Goal: Information Seeking & Learning: Compare options

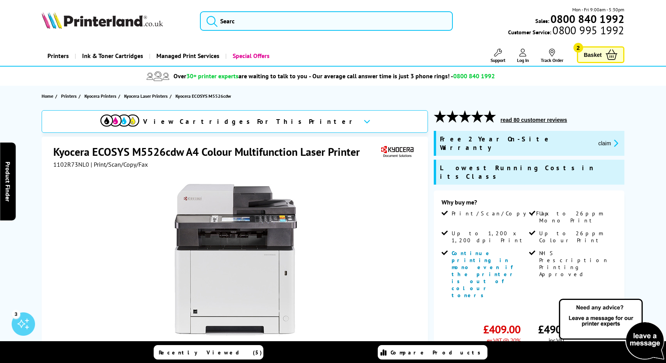
click at [518, 117] on button "read 80 customer reviews" at bounding box center [533, 119] width 71 height 7
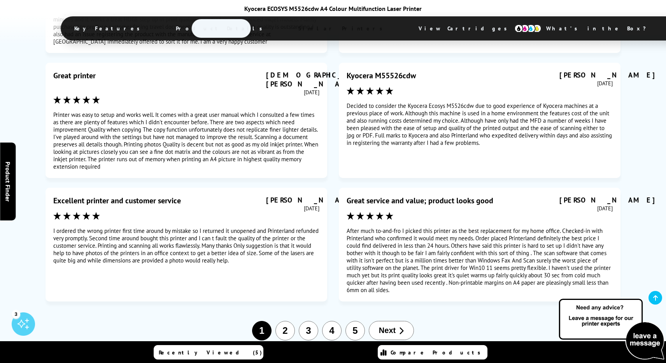
scroll to position [4111, 0]
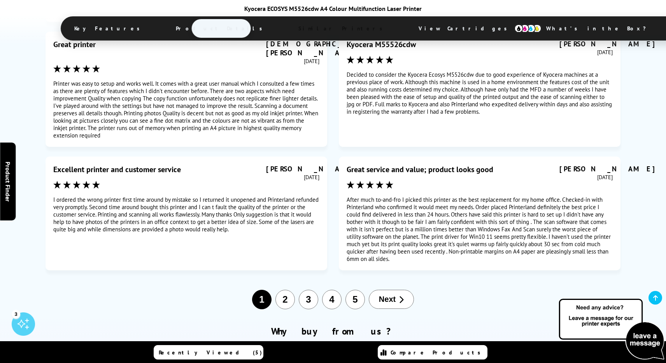
click at [387, 295] on span "Next" at bounding box center [387, 299] width 17 height 9
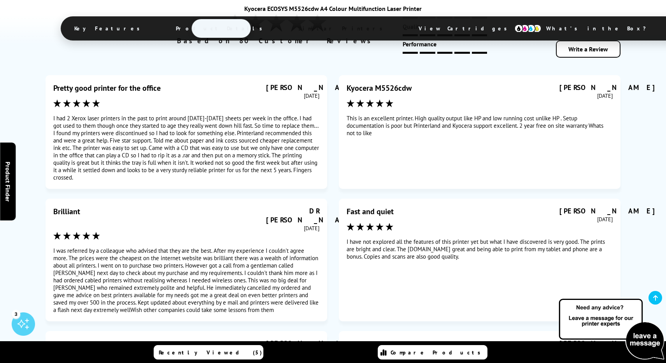
scroll to position [3970, 0]
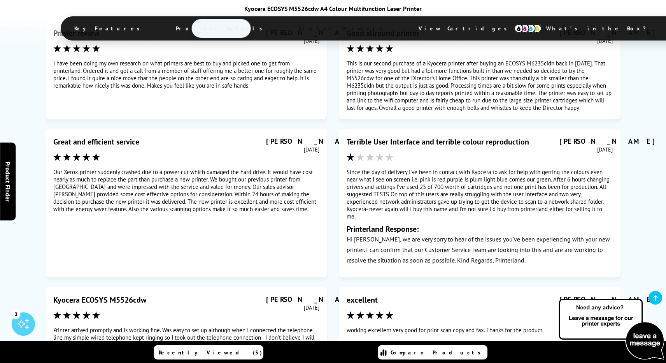
scroll to position [4030, 0]
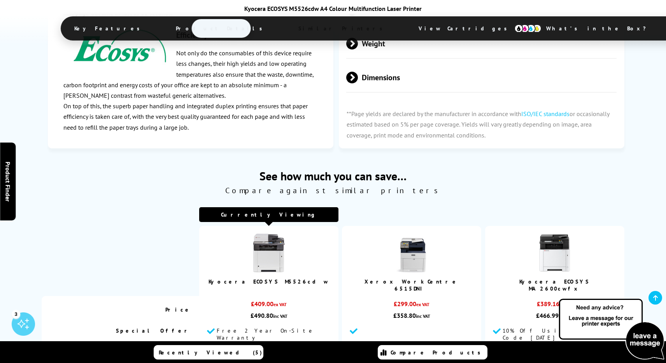
scroll to position [1723, 0]
click at [412, 233] on img at bounding box center [411, 252] width 39 height 39
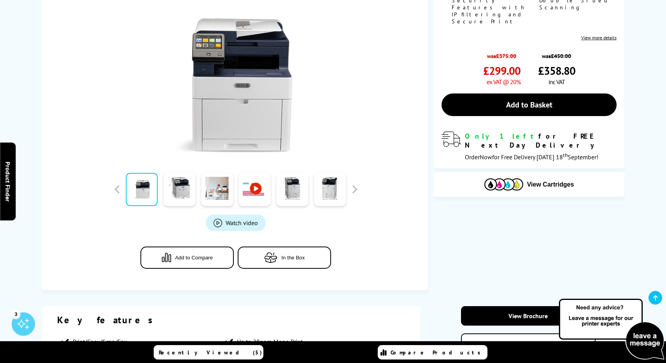
scroll to position [228, 0]
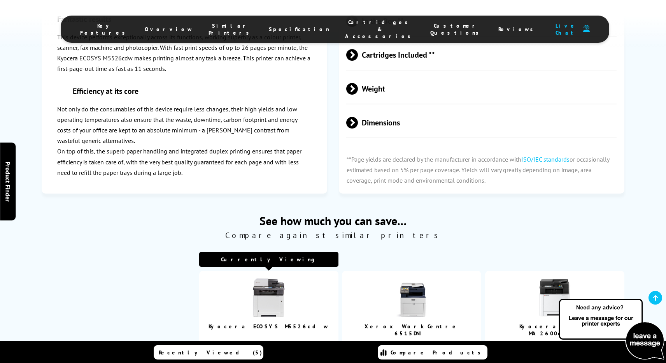
scroll to position [1723, 0]
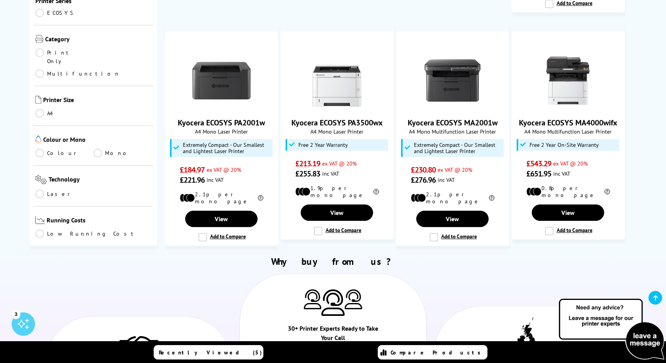
scroll to position [47, 0]
click at [40, 147] on link "Colour" at bounding box center [64, 151] width 58 height 9
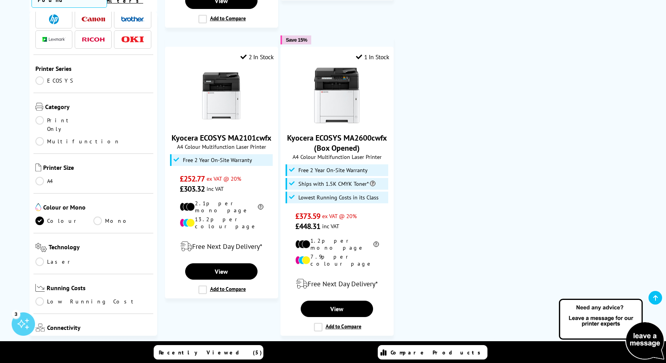
scroll to position [454, 0]
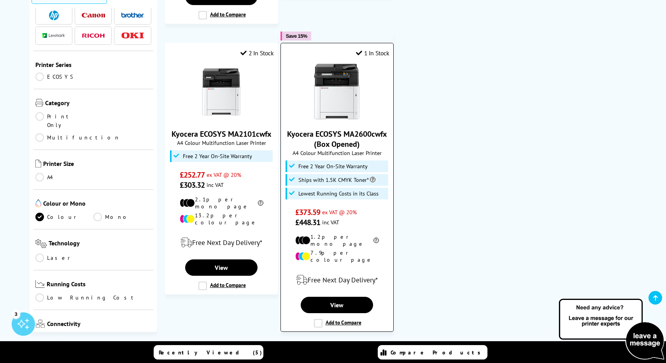
drag, startPoint x: 285, startPoint y: 119, endPoint x: 391, endPoint y: 123, distance: 105.9
click at [391, 123] on div "1 In Stock Kyocera ECOSYS MA2600cwfx (Box Opened) A4 Colour Multifunction Laser…" at bounding box center [337, 187] width 113 height 289
copy link "Kyocera ECOSYS MA2600cwfx"
